Goal: Use online tool/utility: Utilize a website feature to perform a specific function

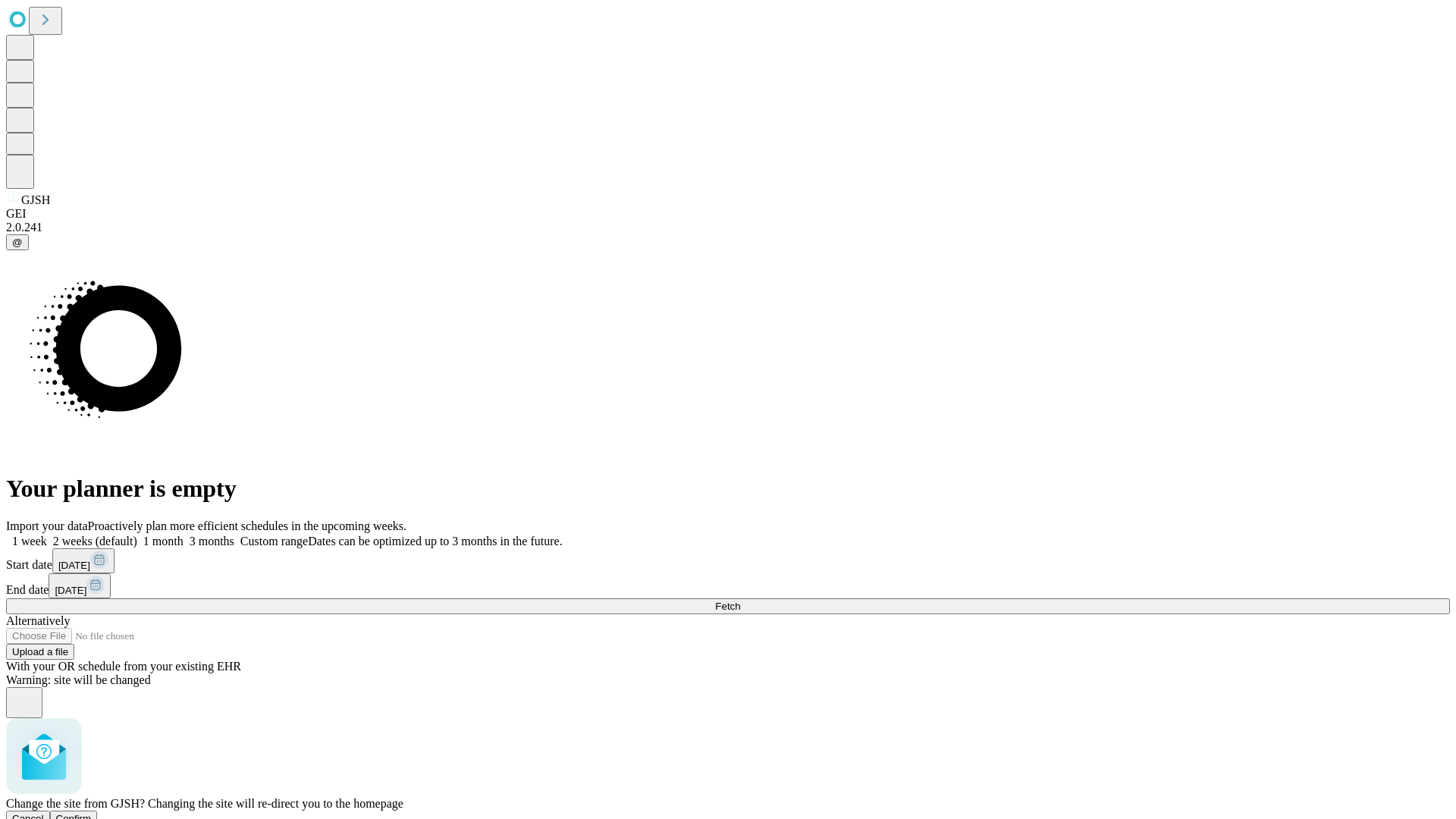
click at [92, 813] on span "Confirm" at bounding box center [74, 819] width 36 height 11
click at [47, 535] on label "1 week" at bounding box center [26, 542] width 41 height 13
click at [740, 600] on span "Fetch" at bounding box center [727, 606] width 25 height 11
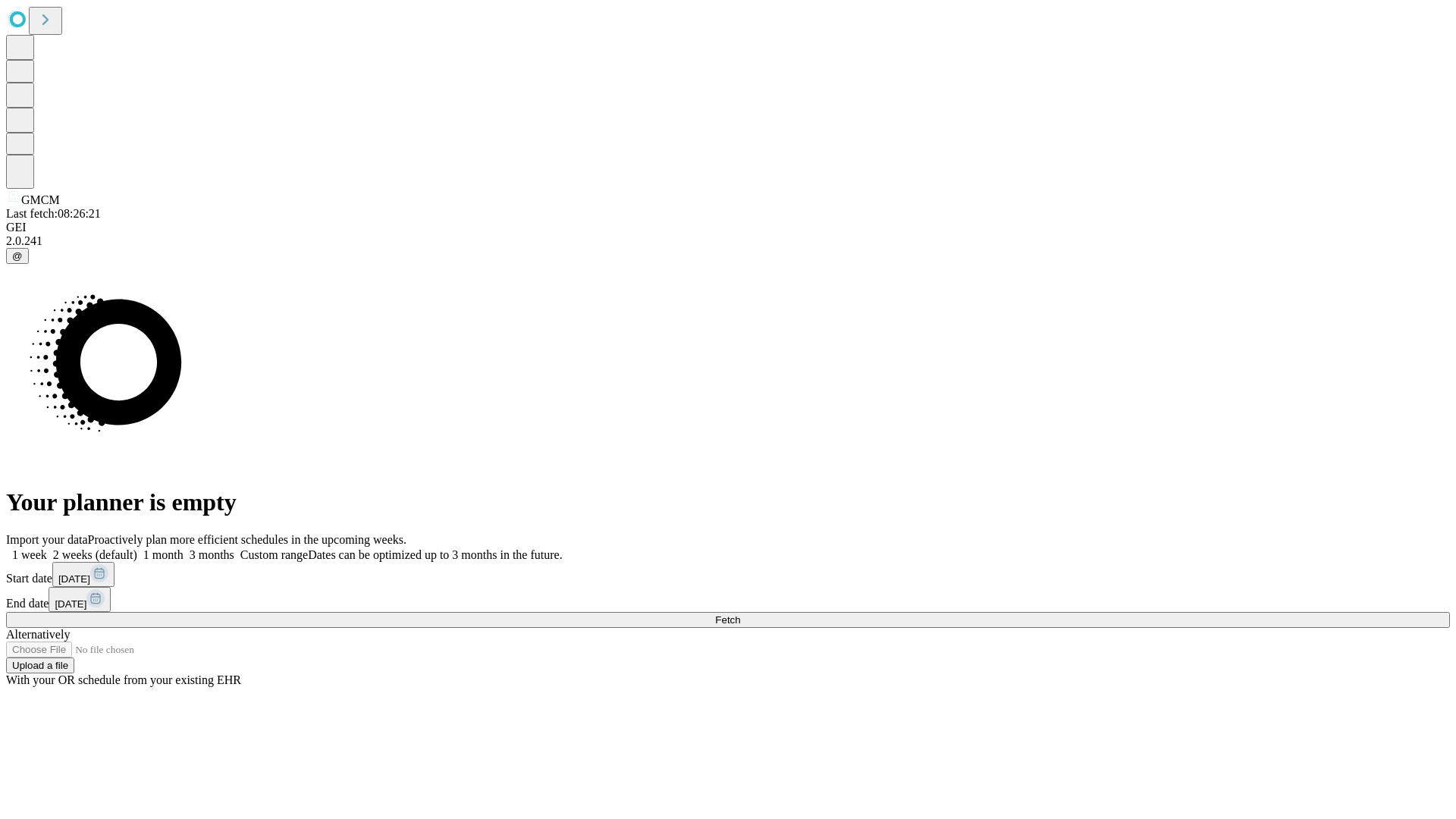
click at [47, 548] on label "1 week" at bounding box center [26, 555] width 41 height 13
click at [740, 614] on span "Fetch" at bounding box center [727, 620] width 25 height 11
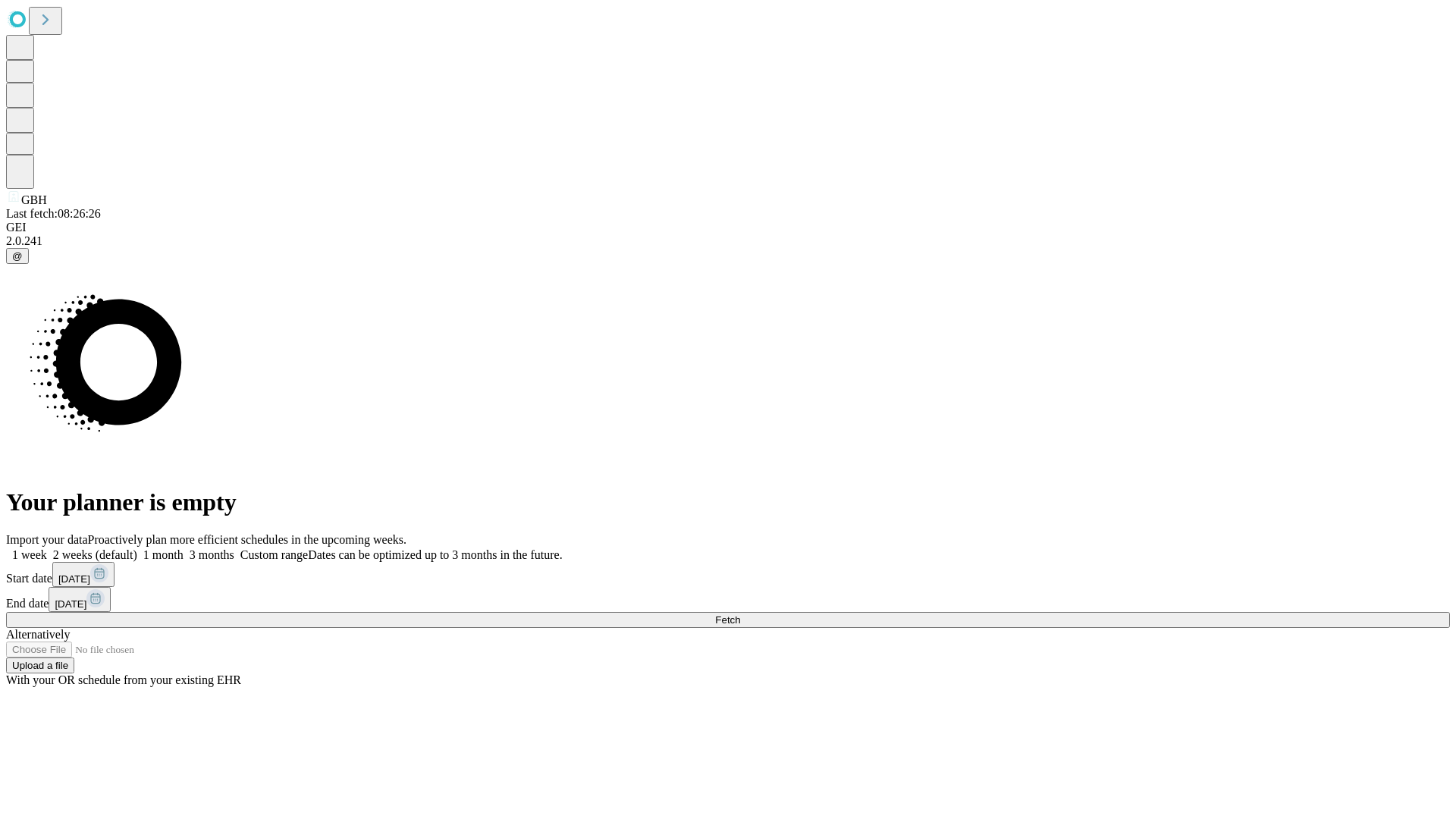
click at [47, 548] on label "1 week" at bounding box center [26, 555] width 41 height 13
click at [740, 614] on span "Fetch" at bounding box center [727, 620] width 25 height 11
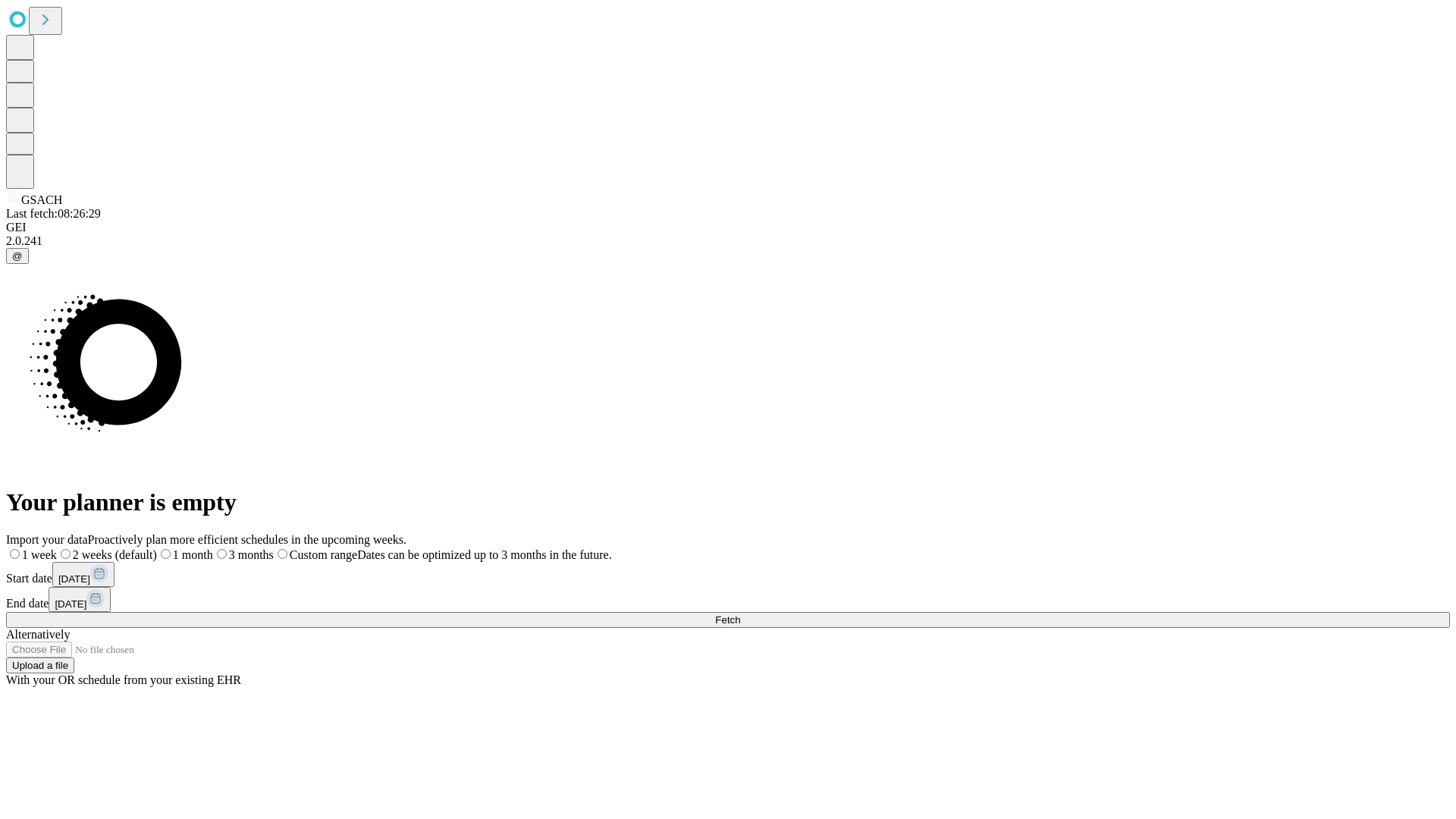
click at [57, 548] on label "1 week" at bounding box center [31, 555] width 51 height 13
click at [740, 614] on span "Fetch" at bounding box center [727, 620] width 25 height 11
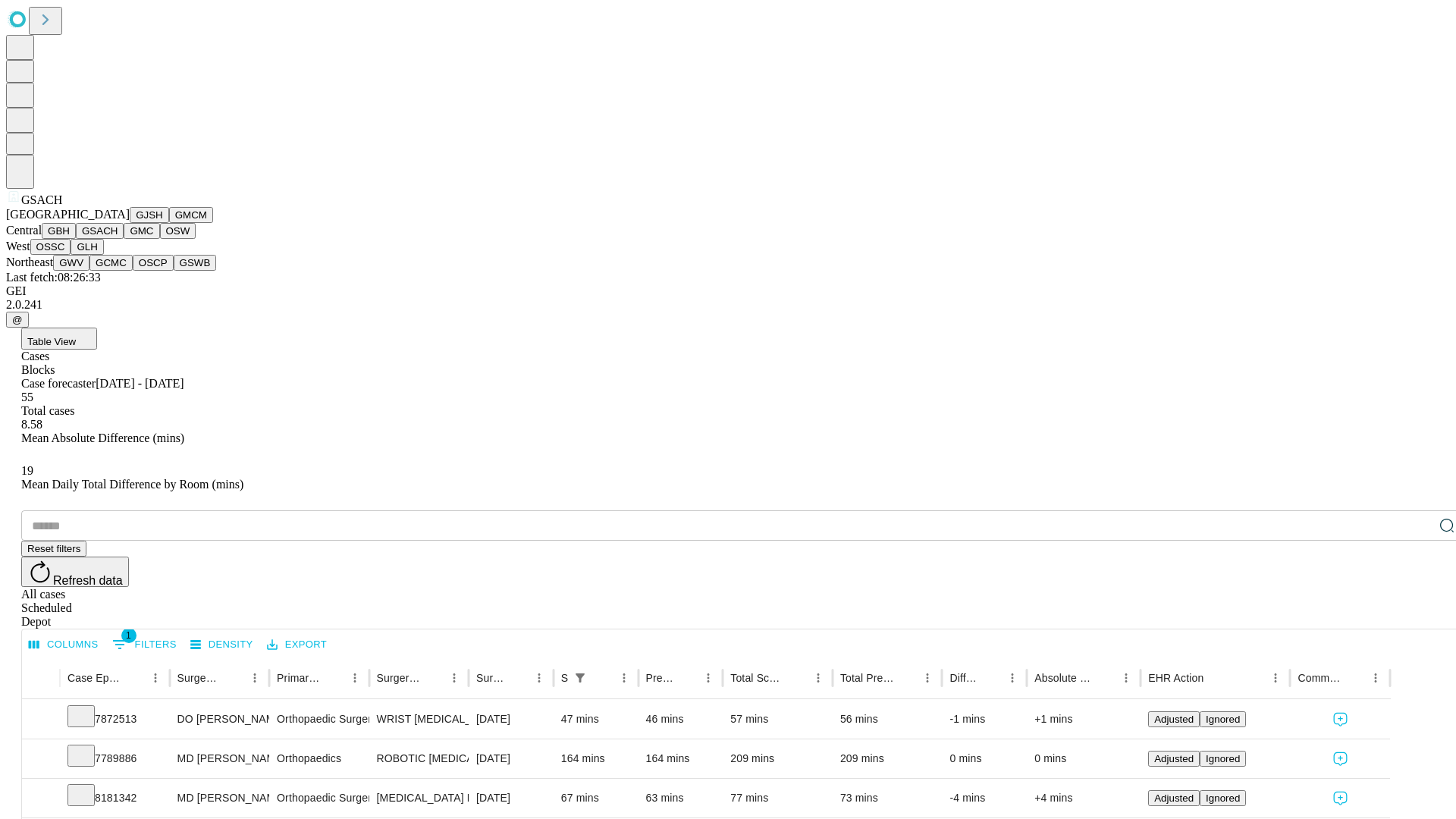
click at [124, 239] on button "GMC" at bounding box center [142, 231] width 36 height 16
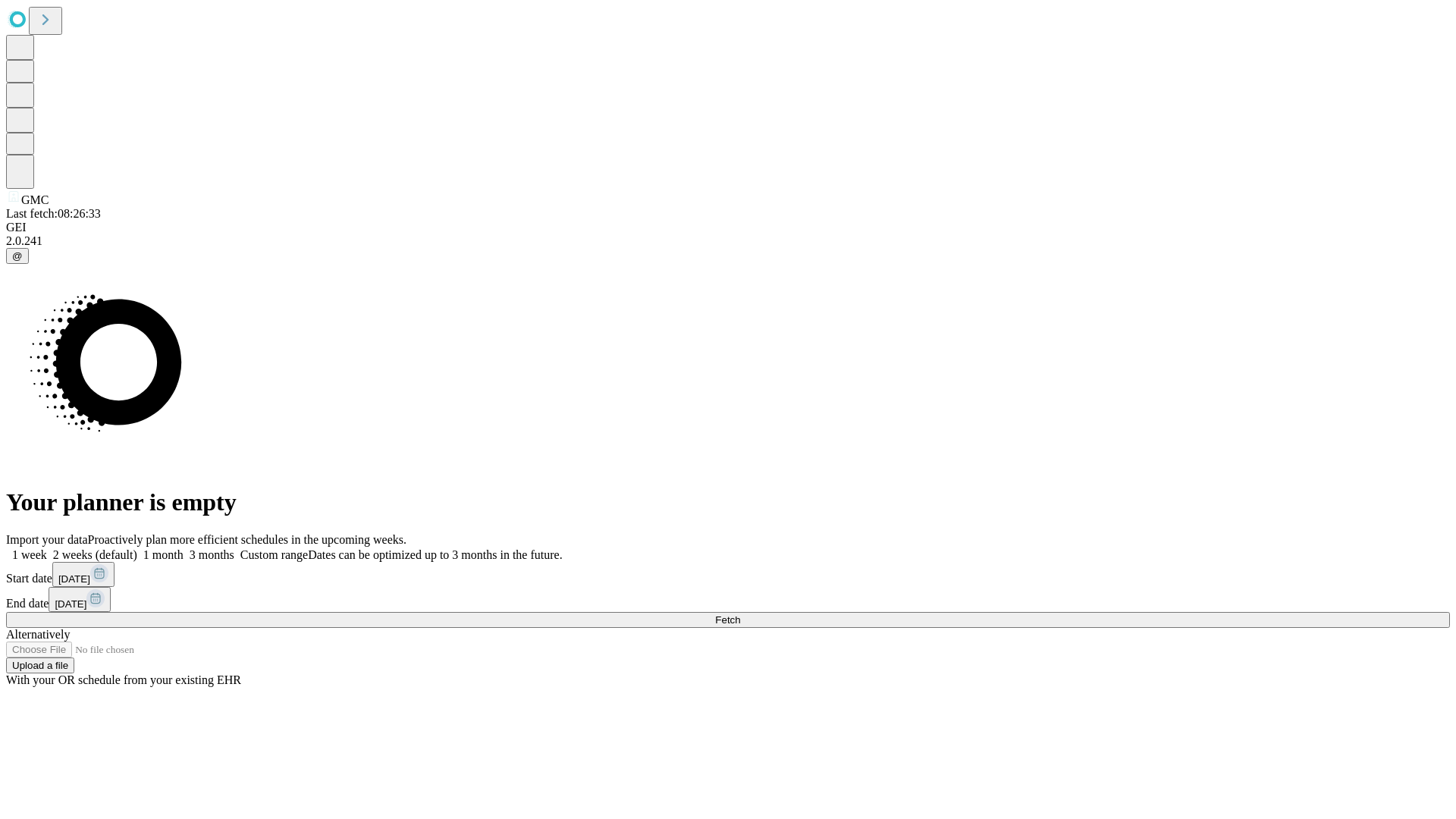
click at [740, 614] on span "Fetch" at bounding box center [727, 620] width 25 height 11
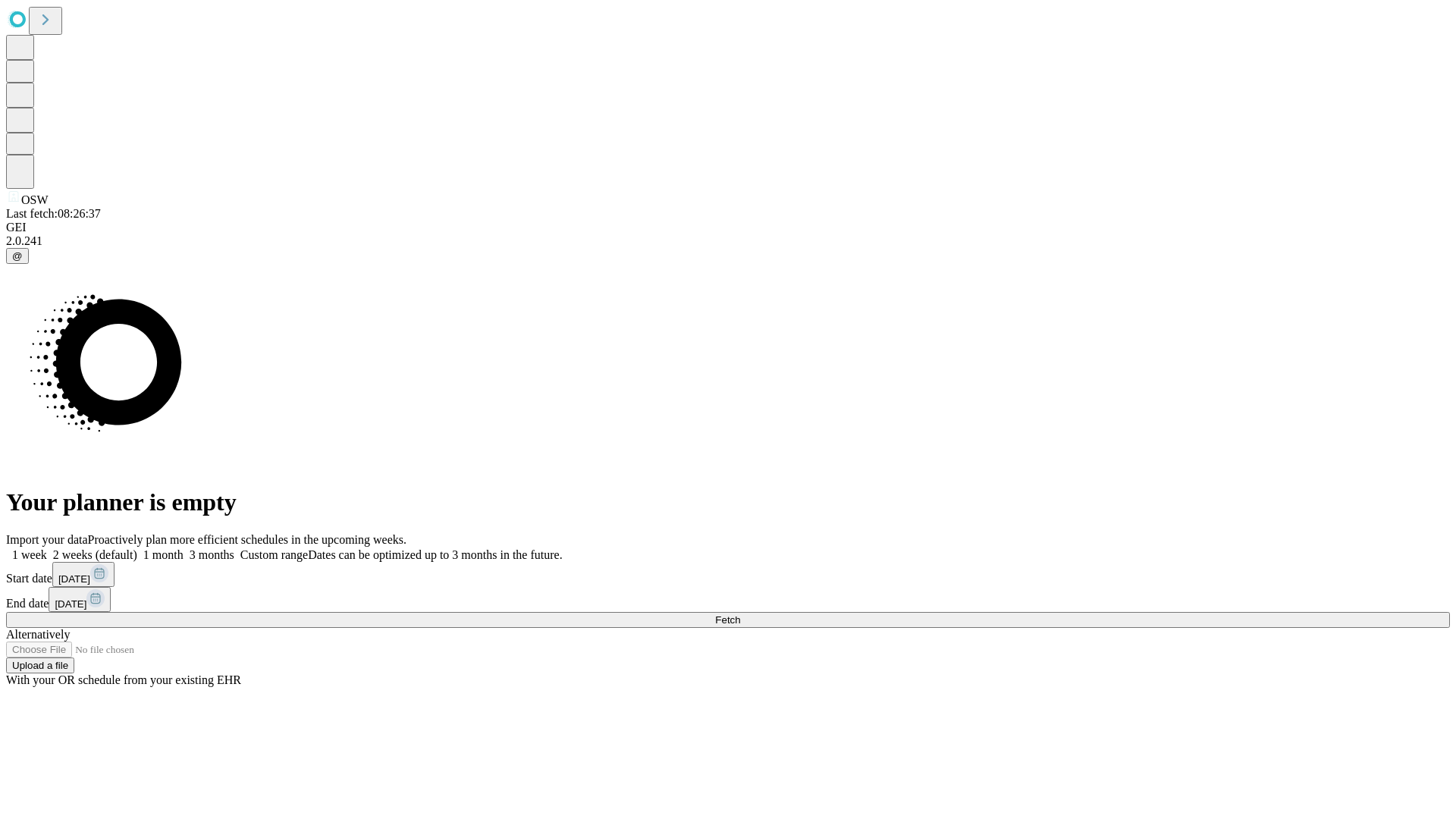
click at [740, 614] on span "Fetch" at bounding box center [727, 620] width 25 height 11
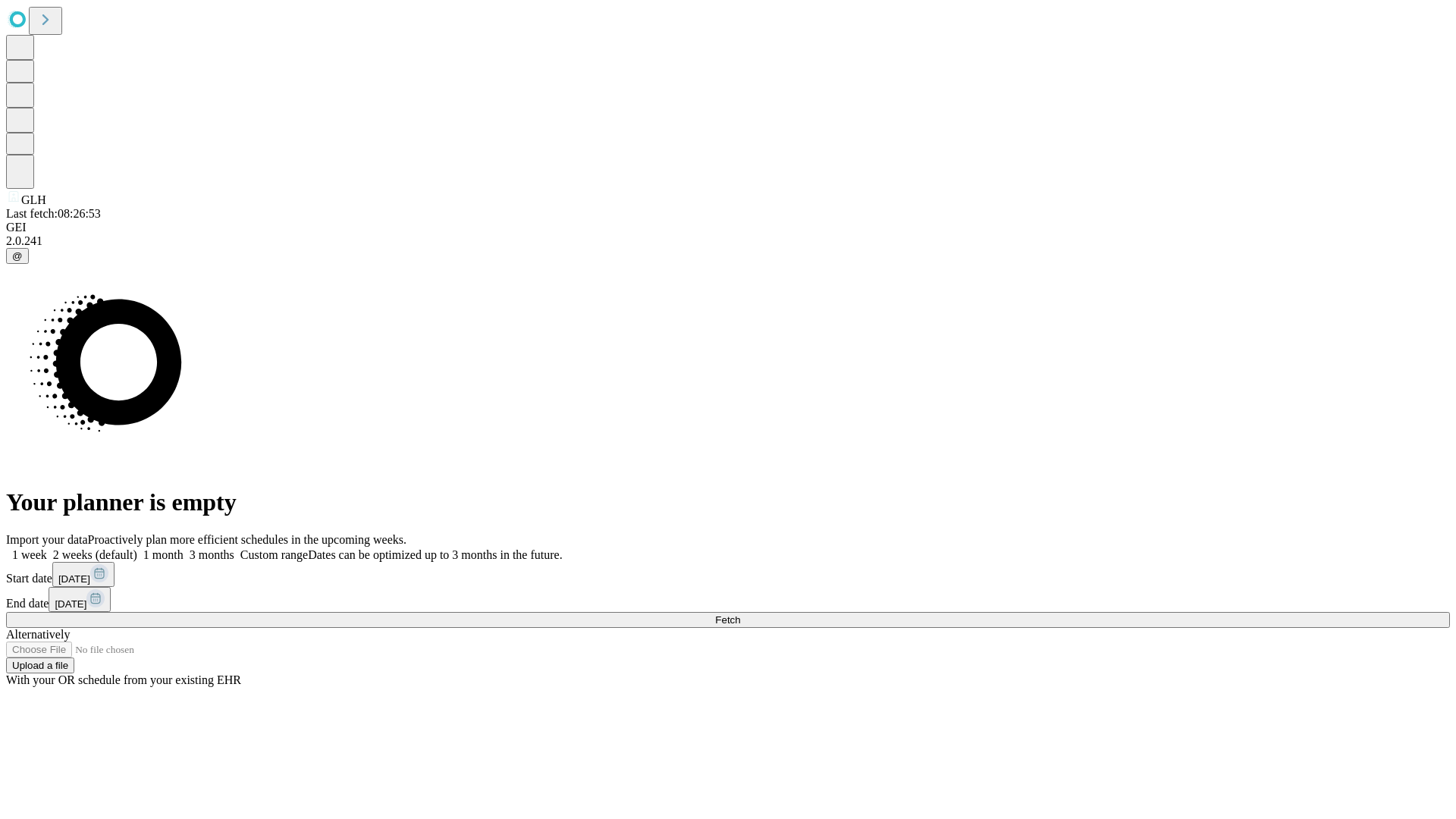
click at [47, 548] on label "1 week" at bounding box center [26, 555] width 41 height 13
click at [740, 614] on span "Fetch" at bounding box center [727, 620] width 25 height 11
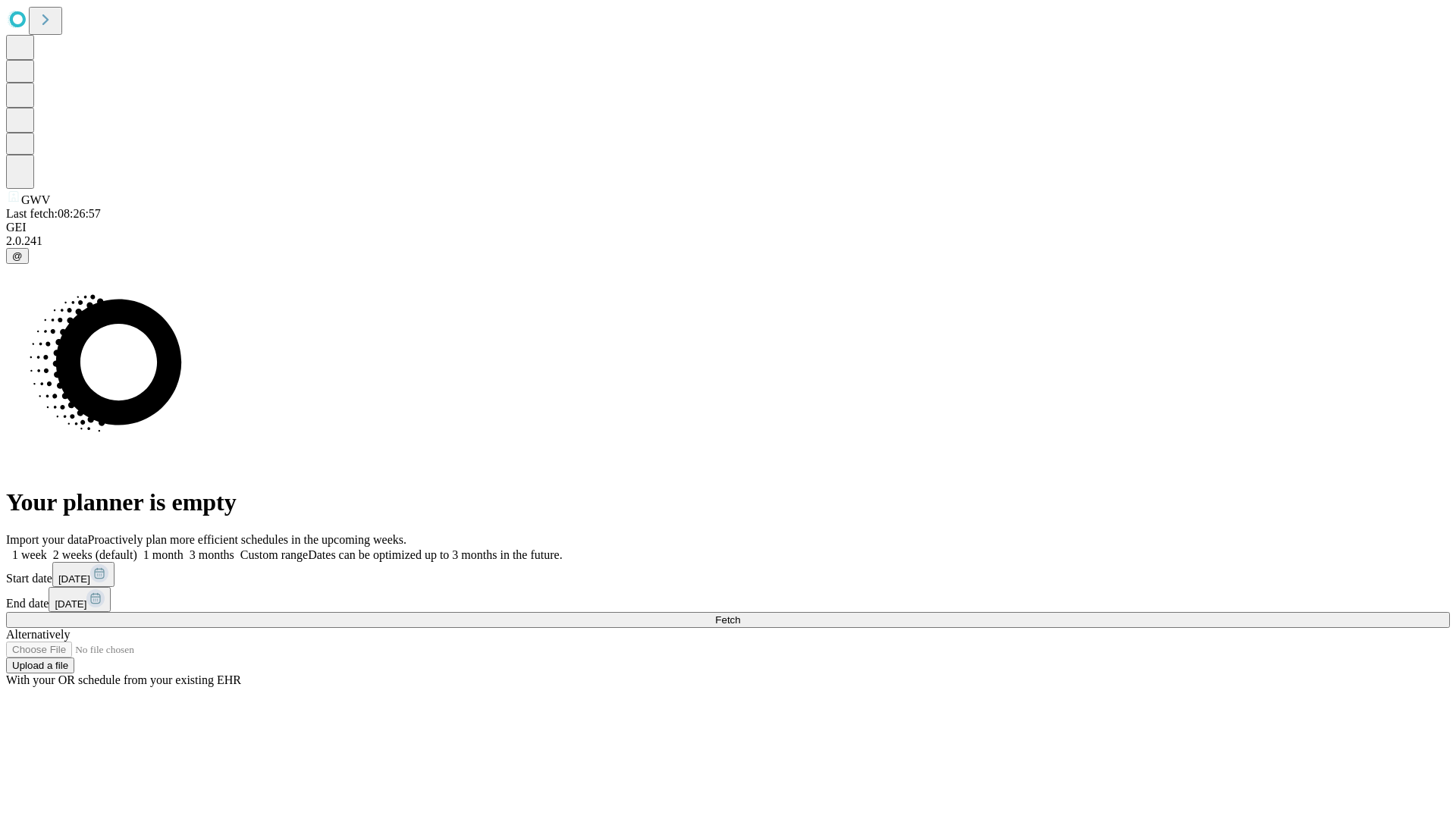
click at [47, 548] on label "1 week" at bounding box center [26, 555] width 41 height 13
click at [740, 614] on span "Fetch" at bounding box center [727, 620] width 25 height 11
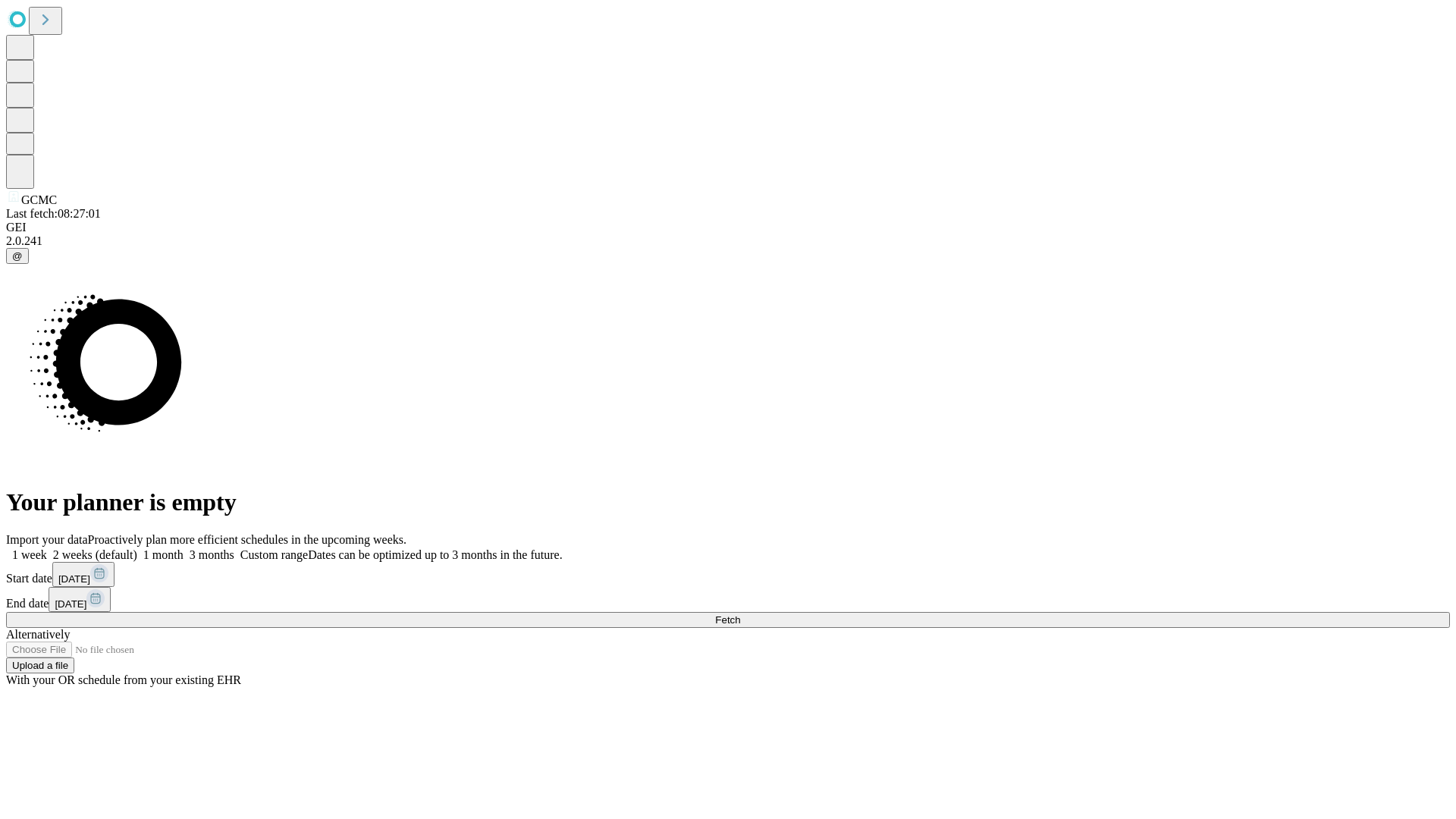
click at [740, 614] on span "Fetch" at bounding box center [727, 620] width 25 height 11
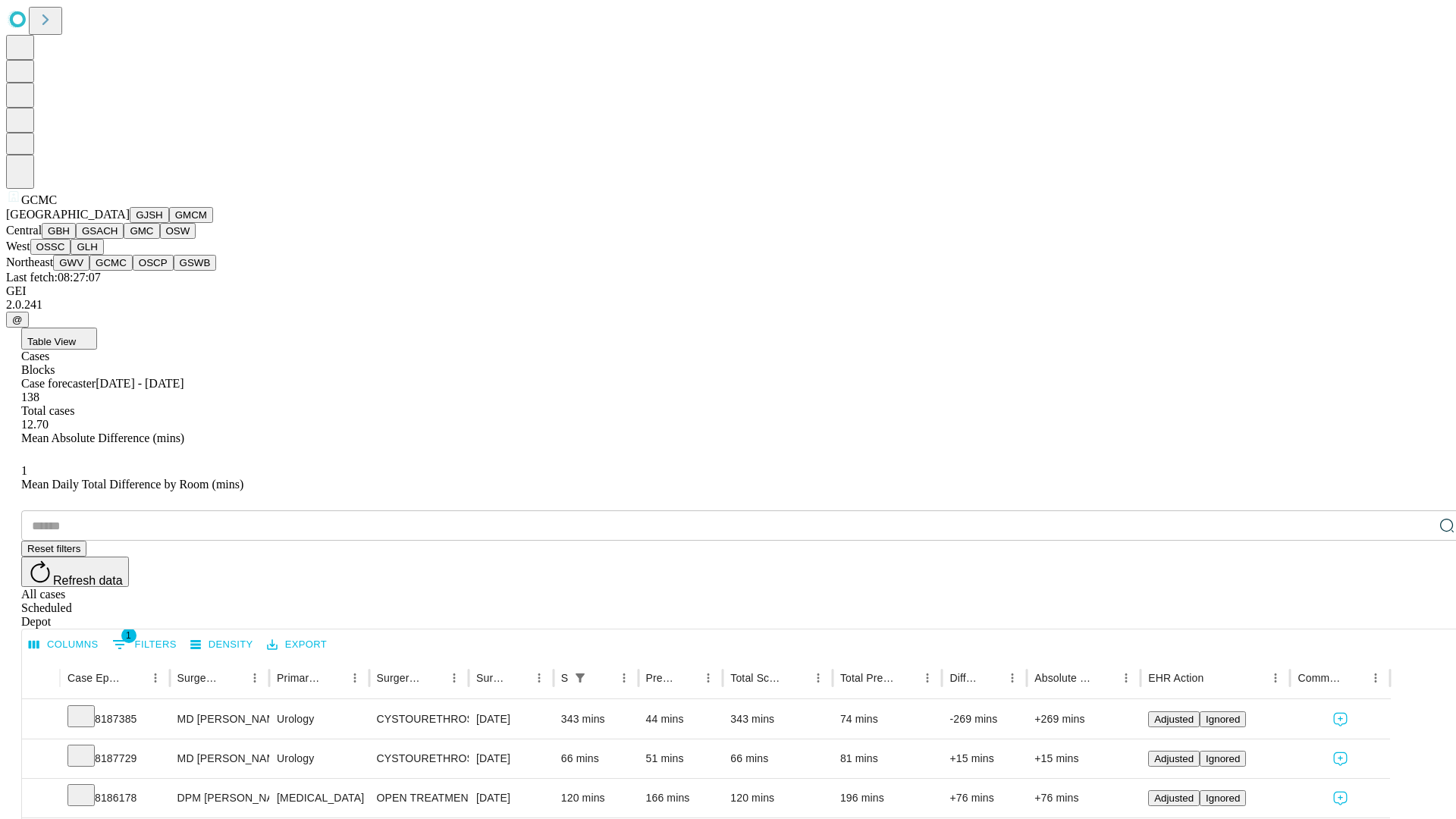
click at [133, 271] on button "OSCP" at bounding box center [152, 262] width 41 height 16
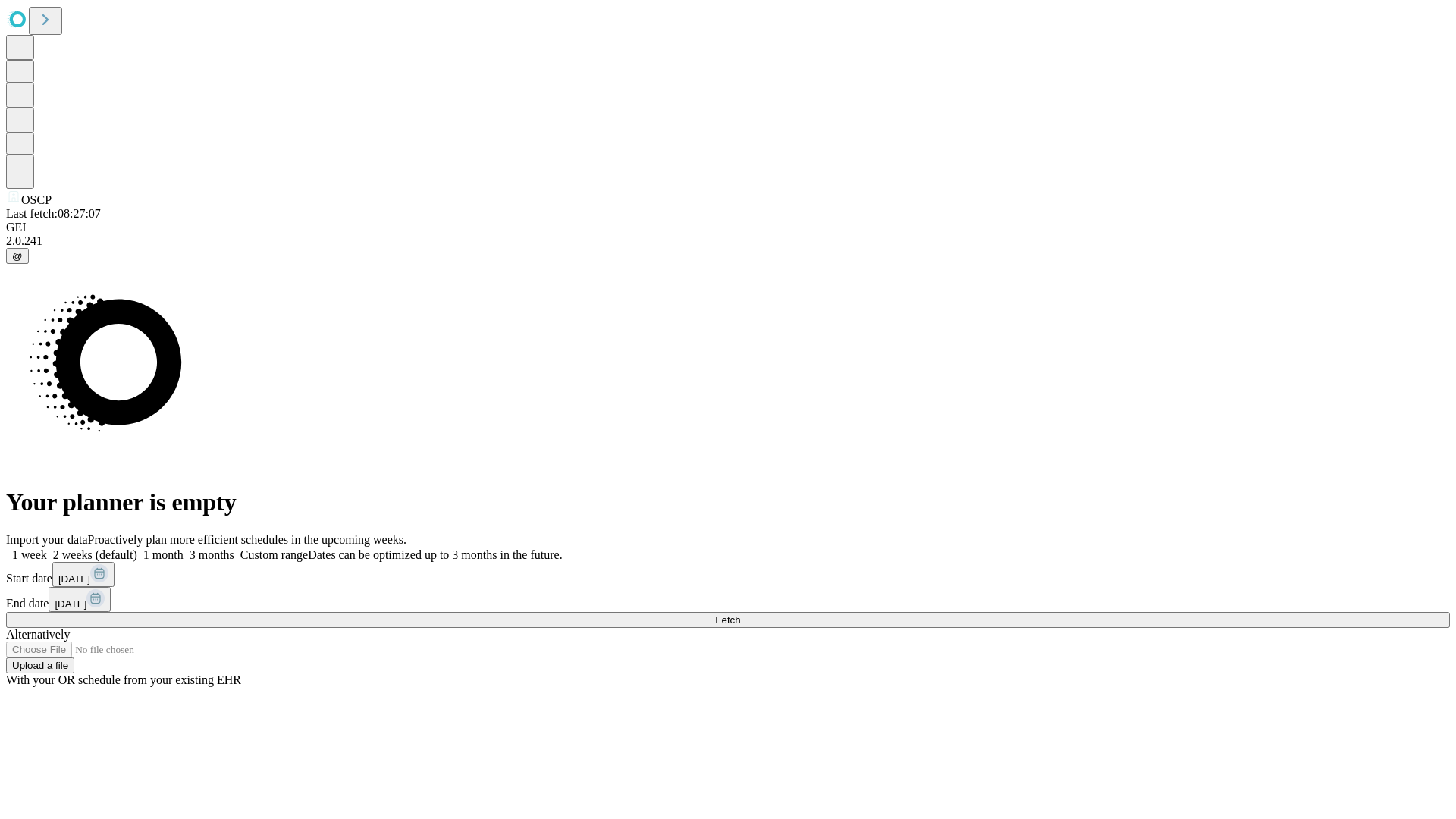
click at [47, 548] on label "1 week" at bounding box center [26, 555] width 41 height 13
click at [740, 614] on span "Fetch" at bounding box center [727, 620] width 25 height 11
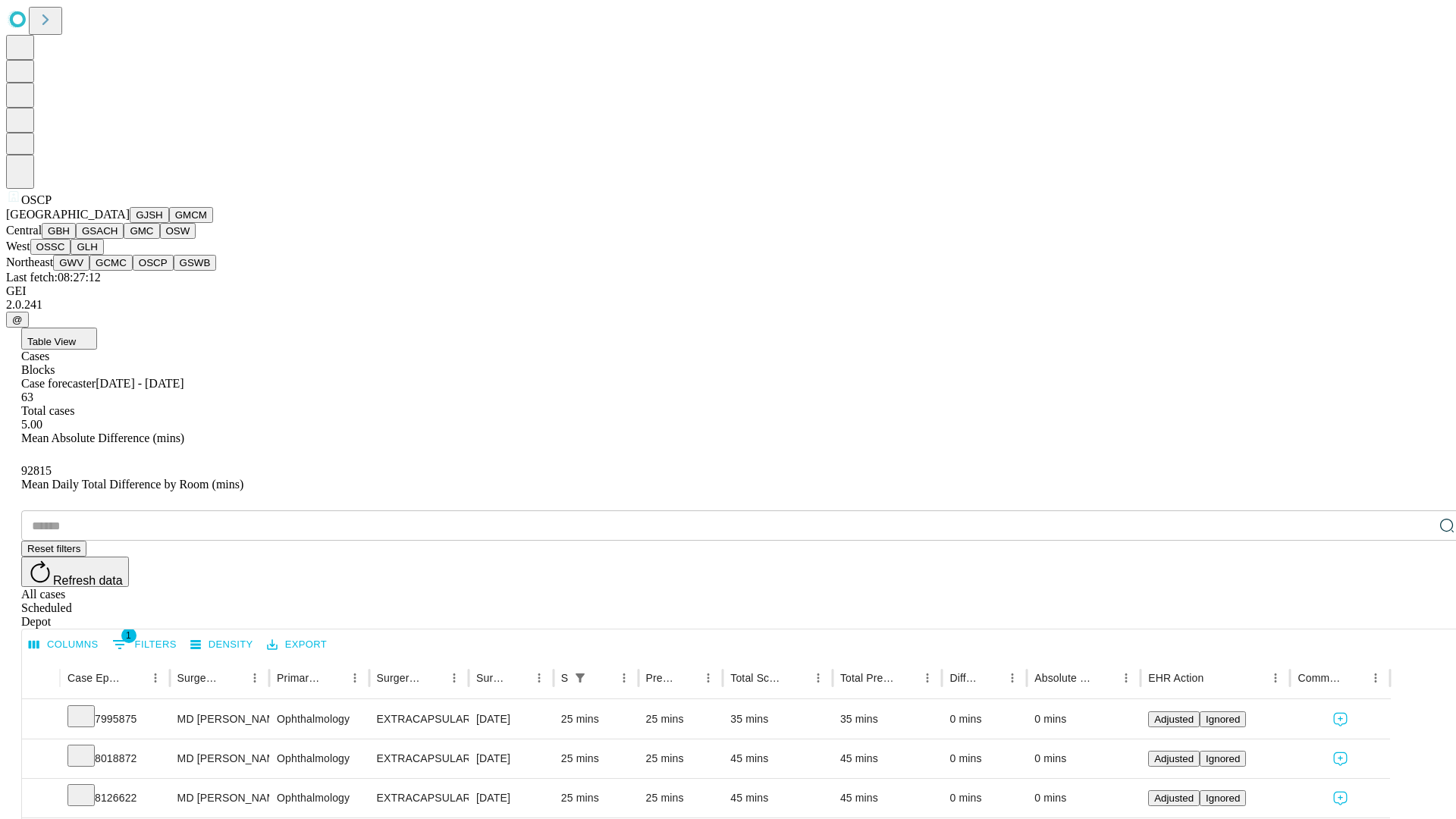
click at [173, 271] on button "GSWB" at bounding box center [195, 262] width 44 height 16
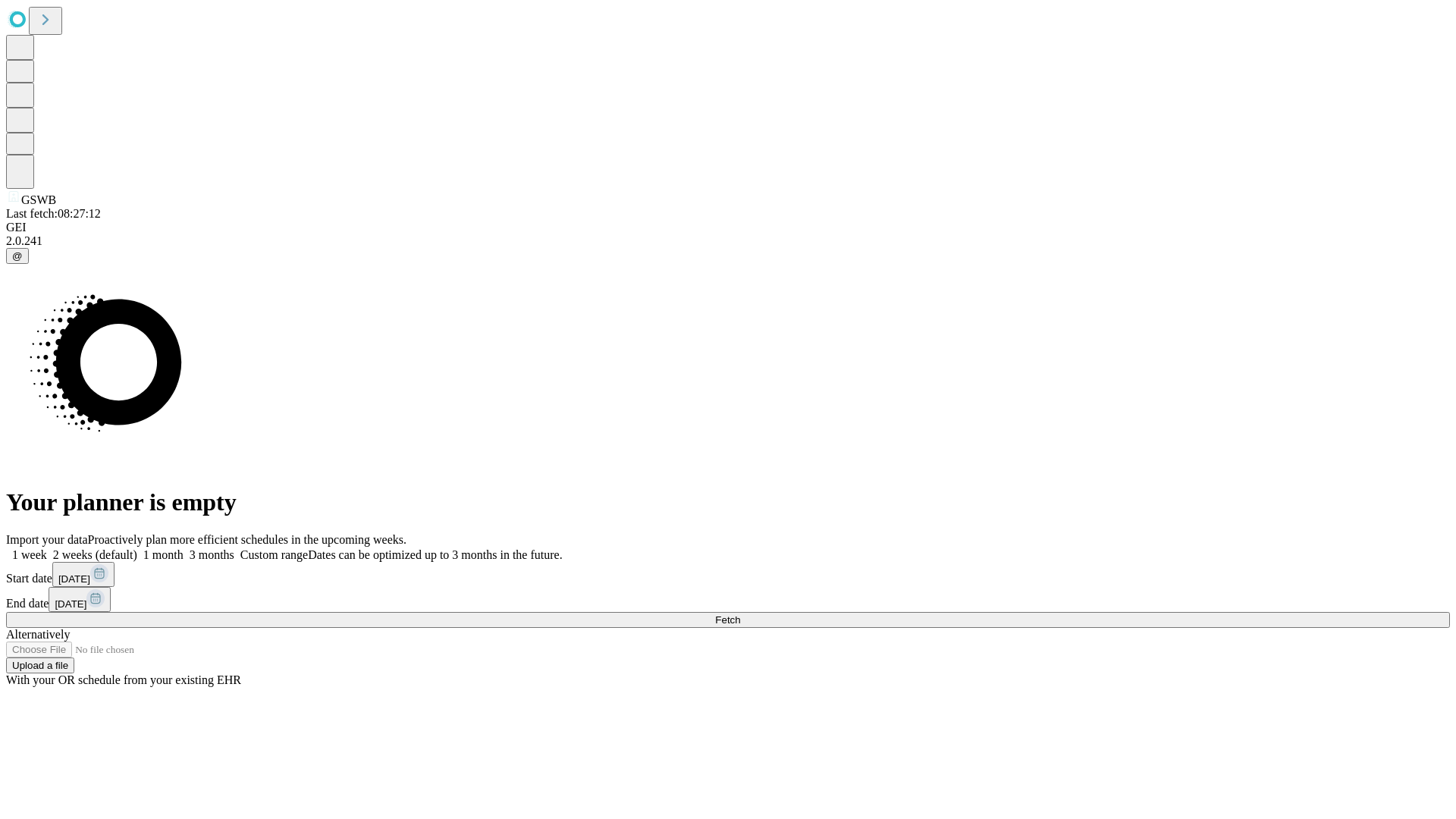
click at [47, 548] on label "1 week" at bounding box center [26, 555] width 41 height 13
click at [740, 614] on span "Fetch" at bounding box center [727, 620] width 25 height 11
